Goal: Information Seeking & Learning: Learn about a topic

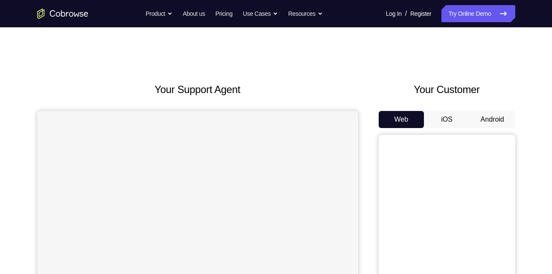
click at [495, 119] on button "Android" at bounding box center [493, 119] width 46 height 17
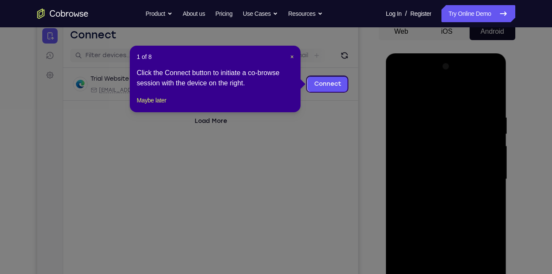
scroll to position [88, 0]
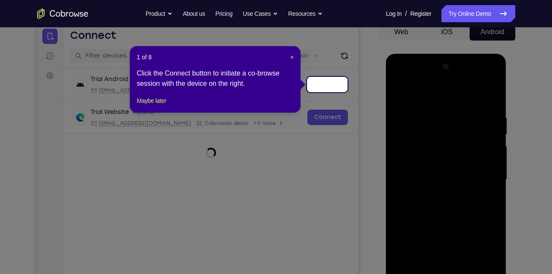
click at [153, 105] on div "1 of 8 × Click the Connect button to initiate a co-browse session with the devi…" at bounding box center [215, 79] width 171 height 67
click at [157, 106] on button "Maybe later" at bounding box center [151, 101] width 29 height 10
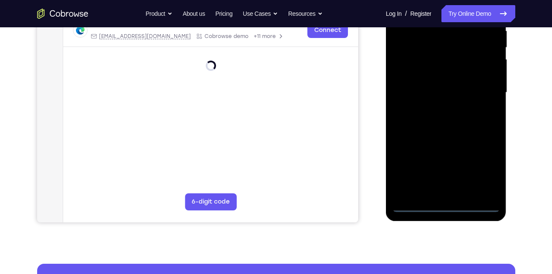
scroll to position [183, 0]
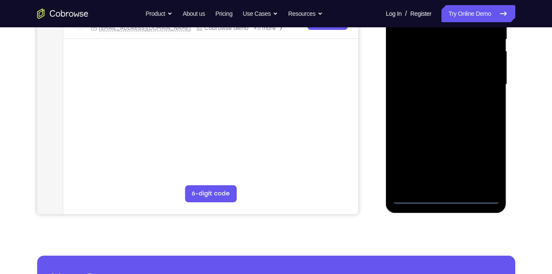
click at [445, 195] on div at bounding box center [446, 84] width 108 height 239
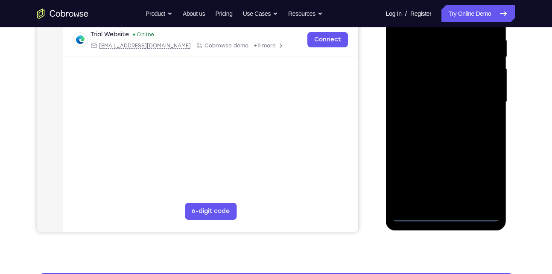
scroll to position [162, 0]
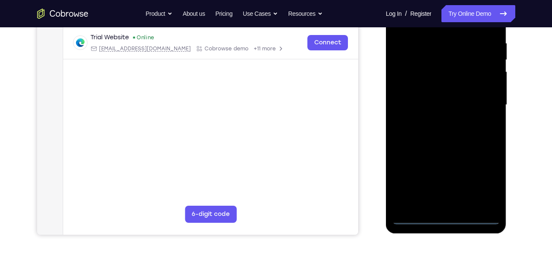
click at [481, 178] on div at bounding box center [446, 104] width 108 height 239
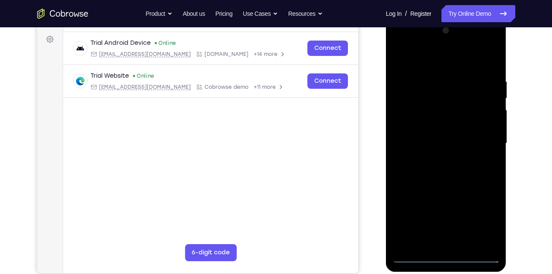
scroll to position [123, 0]
click at [447, 63] on div at bounding box center [446, 143] width 108 height 239
click at [483, 141] on div at bounding box center [446, 143] width 108 height 239
click at [439, 159] on div at bounding box center [446, 143] width 108 height 239
click at [451, 132] on div at bounding box center [446, 143] width 108 height 239
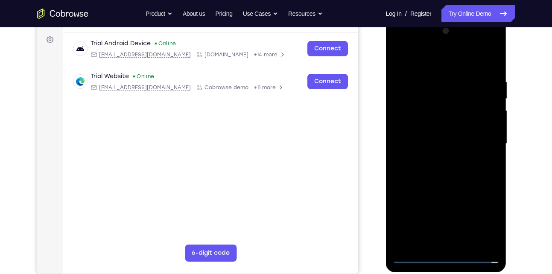
click at [451, 132] on div at bounding box center [446, 143] width 108 height 239
click at [449, 140] on div at bounding box center [446, 143] width 108 height 239
click at [450, 183] on div at bounding box center [446, 143] width 108 height 239
drag, startPoint x: 468, startPoint y: 198, endPoint x: 456, endPoint y: 143, distance: 55.9
click at [456, 143] on div at bounding box center [446, 143] width 108 height 239
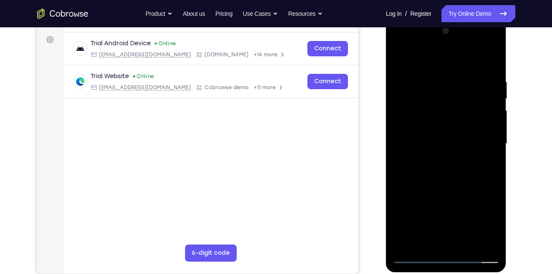
click at [401, 207] on div at bounding box center [446, 143] width 108 height 239
click at [464, 247] on div at bounding box center [446, 143] width 108 height 239
drag, startPoint x: 443, startPoint y: 58, endPoint x: 444, endPoint y: 31, distance: 27.3
click at [444, 31] on div at bounding box center [446, 143] width 108 height 239
click at [441, 193] on div at bounding box center [446, 143] width 108 height 239
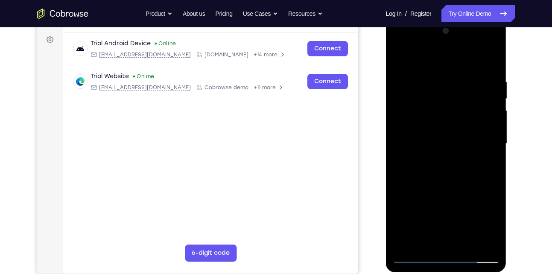
drag, startPoint x: 444, startPoint y: 191, endPoint x: 442, endPoint y: 142, distance: 49.6
click at [442, 142] on div at bounding box center [446, 143] width 108 height 239
drag, startPoint x: 436, startPoint y: 193, endPoint x: 441, endPoint y: 122, distance: 71.9
click at [441, 122] on div at bounding box center [446, 143] width 108 height 239
click at [416, 257] on div at bounding box center [446, 143] width 108 height 239
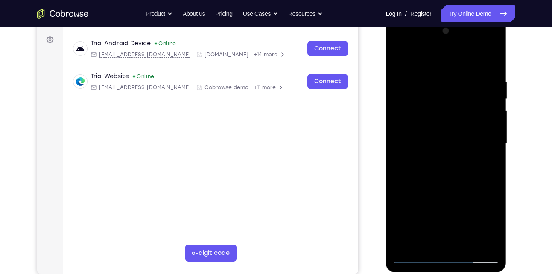
drag, startPoint x: 449, startPoint y: 123, endPoint x: 444, endPoint y: 182, distance: 59.9
click at [444, 182] on div at bounding box center [446, 143] width 108 height 239
click at [488, 82] on div at bounding box center [446, 143] width 108 height 239
click at [483, 88] on div at bounding box center [446, 143] width 108 height 239
click at [483, 81] on div at bounding box center [446, 143] width 108 height 239
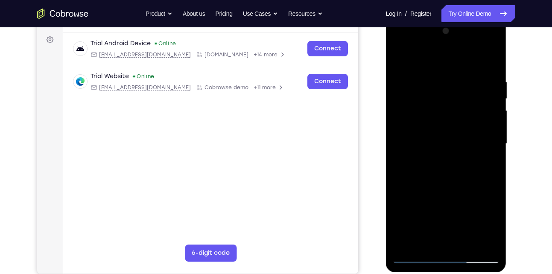
click at [415, 256] on div at bounding box center [446, 143] width 108 height 239
click at [485, 65] on div at bounding box center [446, 143] width 108 height 239
click at [441, 80] on div at bounding box center [446, 143] width 108 height 239
click at [488, 65] on div at bounding box center [446, 143] width 108 height 239
click at [439, 82] on div at bounding box center [446, 143] width 108 height 239
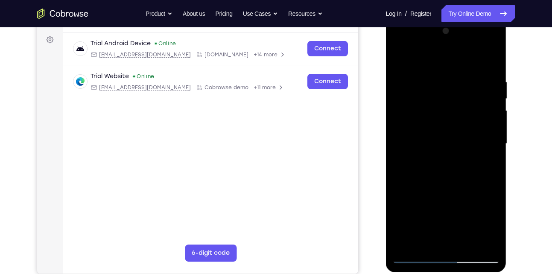
click at [480, 243] on div at bounding box center [446, 143] width 108 height 239
click at [490, 61] on div at bounding box center [446, 143] width 108 height 239
drag, startPoint x: 480, startPoint y: 88, endPoint x: 439, endPoint y: 84, distance: 41.6
click at [439, 84] on div at bounding box center [446, 143] width 108 height 239
drag, startPoint x: 465, startPoint y: 80, endPoint x: 415, endPoint y: 82, distance: 49.6
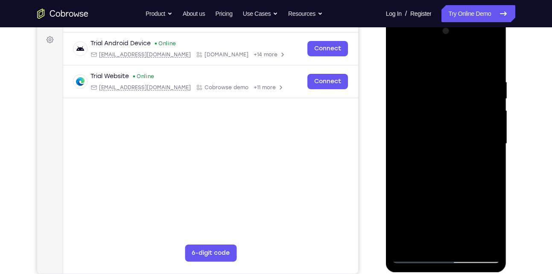
click at [415, 82] on div at bounding box center [446, 143] width 108 height 239
drag, startPoint x: 477, startPoint y: 84, endPoint x: 433, endPoint y: 85, distance: 44.9
click at [433, 85] on div at bounding box center [446, 143] width 108 height 239
click at [488, 247] on div at bounding box center [446, 143] width 108 height 239
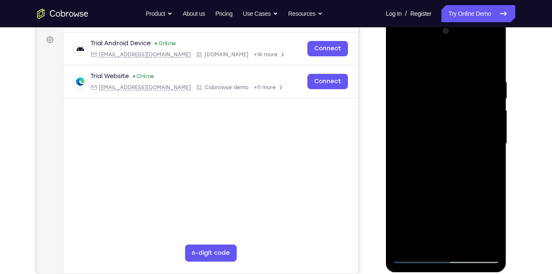
click at [453, 196] on div at bounding box center [446, 143] width 108 height 239
click at [495, 151] on div at bounding box center [446, 144] width 108 height 239
click at [495, 152] on div at bounding box center [446, 144] width 108 height 239
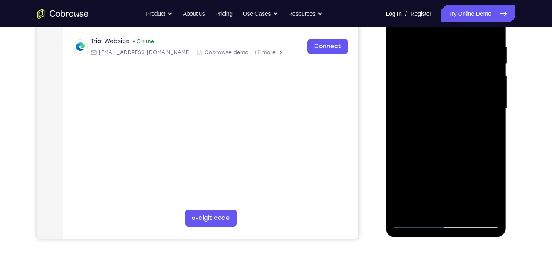
scroll to position [169, 0]
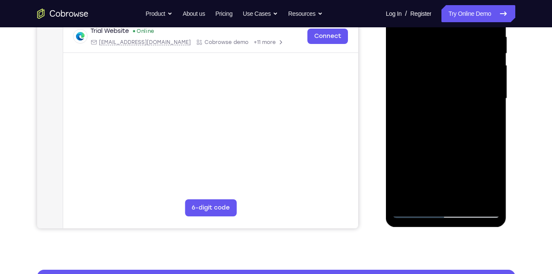
click at [415, 212] on div at bounding box center [446, 98] width 108 height 239
click at [416, 212] on div at bounding box center [446, 98] width 108 height 239
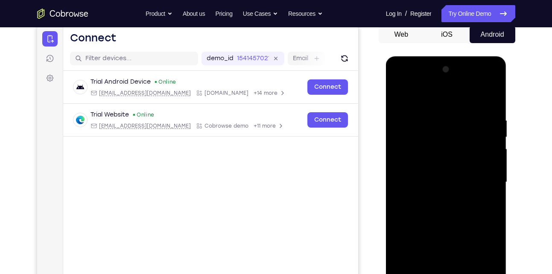
scroll to position [85, 0]
drag, startPoint x: 444, startPoint y: 182, endPoint x: 448, endPoint y: 108, distance: 73.6
click at [448, 108] on div at bounding box center [446, 182] width 108 height 239
drag, startPoint x: 449, startPoint y: 152, endPoint x: 451, endPoint y: 103, distance: 48.3
click at [451, 103] on div at bounding box center [446, 182] width 108 height 239
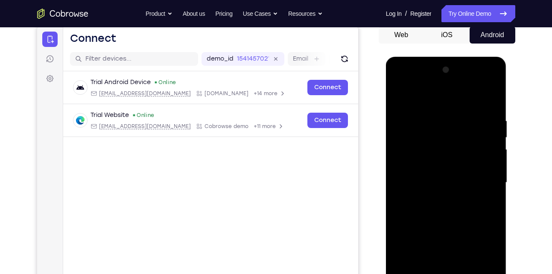
drag, startPoint x: 446, startPoint y: 140, endPoint x: 446, endPoint y: 152, distance: 12.0
click at [446, 152] on div at bounding box center [446, 182] width 108 height 239
click at [494, 95] on div at bounding box center [446, 182] width 108 height 239
click at [427, 117] on div at bounding box center [446, 182] width 108 height 239
drag, startPoint x: 429, startPoint y: 149, endPoint x: 433, endPoint y: 96, distance: 52.7
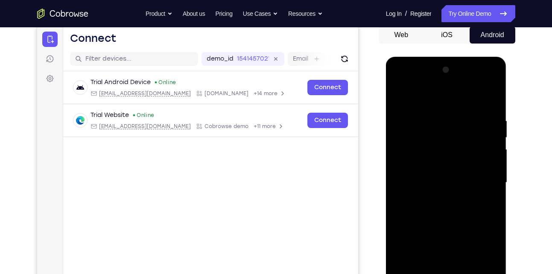
click at [433, 96] on div at bounding box center [446, 182] width 108 height 239
drag, startPoint x: 436, startPoint y: 143, endPoint x: 444, endPoint y: 86, distance: 57.1
click at [444, 86] on div at bounding box center [446, 182] width 108 height 239
drag, startPoint x: 444, startPoint y: 106, endPoint x: 456, endPoint y: 208, distance: 103.1
click at [456, 208] on div at bounding box center [446, 182] width 108 height 239
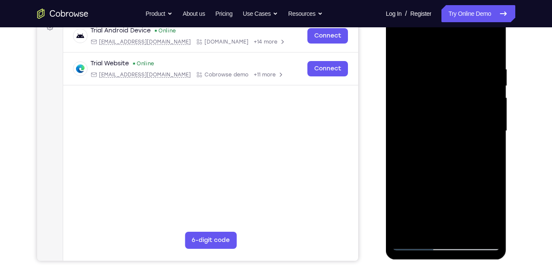
scroll to position [137, 0]
click at [419, 244] on div at bounding box center [446, 130] width 108 height 239
click at [426, 137] on div at bounding box center [446, 130] width 108 height 239
click at [408, 233] on div at bounding box center [446, 130] width 108 height 239
drag, startPoint x: 467, startPoint y: 67, endPoint x: 746, endPoint y: 83, distance: 279.7
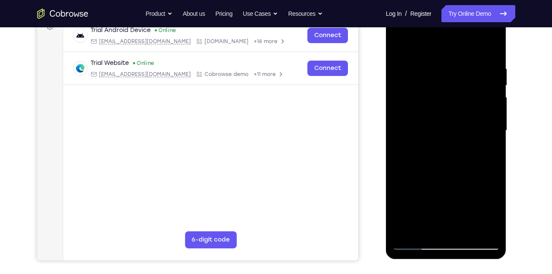
click at [386, 79] on html "Online web based iOS Simulators and Android Emulators. Run iPhone, iPad, Mobile…" at bounding box center [447, 133] width 122 height 256
drag, startPoint x: 444, startPoint y: 72, endPoint x: 706, endPoint y: 100, distance: 264.1
click at [386, 70] on html "Online web based iOS Simulators and Android Emulators. Run iPhone, iPad, Mobile…" at bounding box center [447, 133] width 122 height 256
drag, startPoint x: 449, startPoint y: 75, endPoint x: 426, endPoint y: 74, distance: 23.5
click at [426, 74] on div at bounding box center [446, 130] width 108 height 239
